Goal: Information Seeking & Learning: Learn about a topic

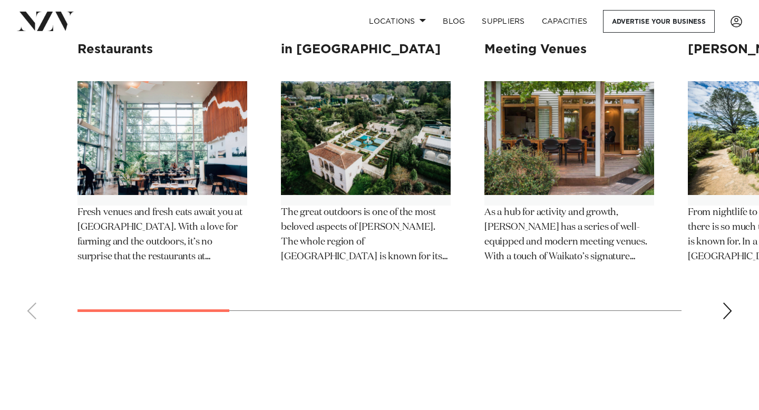
scroll to position [4719, 0]
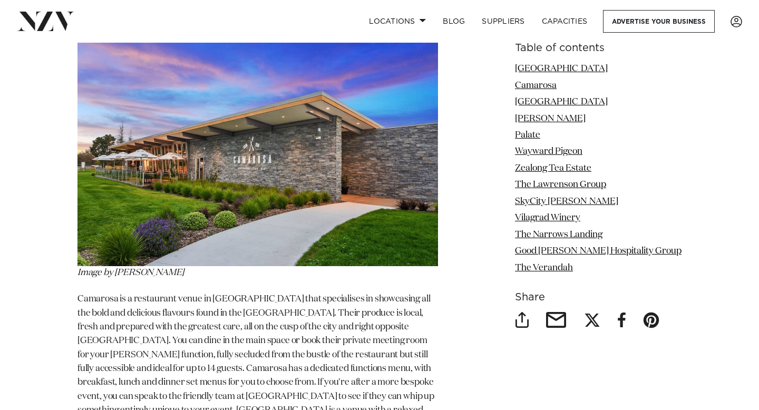
scroll to position [1929, 0]
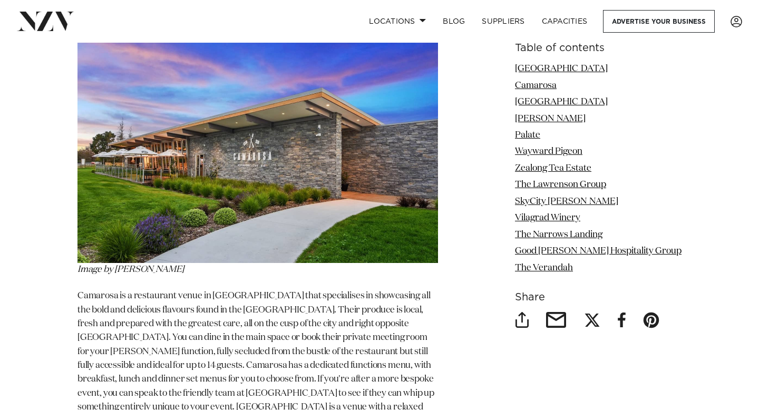
click at [213, 170] on img at bounding box center [257, 143] width 360 height 240
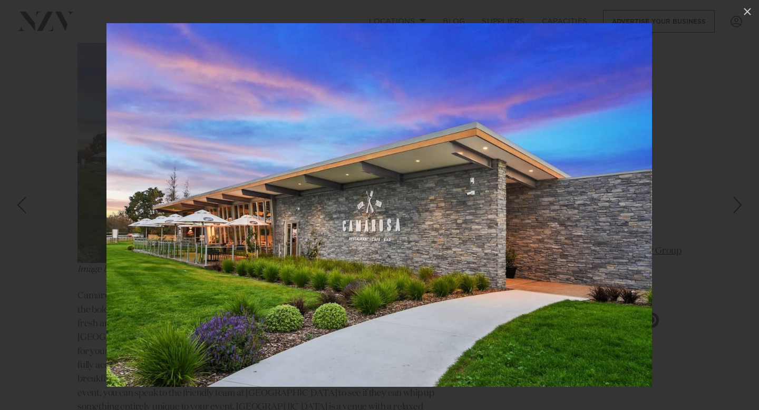
click at [31, 260] on div at bounding box center [379, 205] width 759 height 410
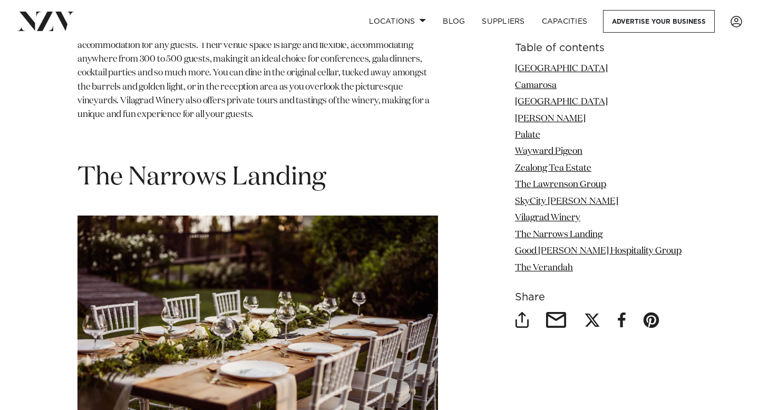
scroll to position [6141, 0]
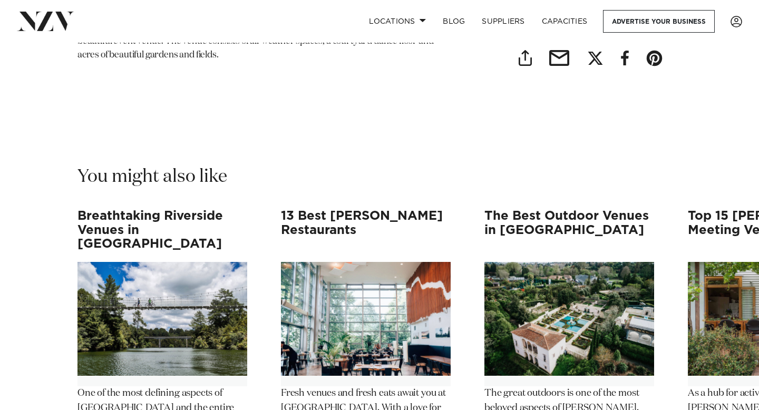
scroll to position [8103, 0]
